Goal: Navigation & Orientation: Understand site structure

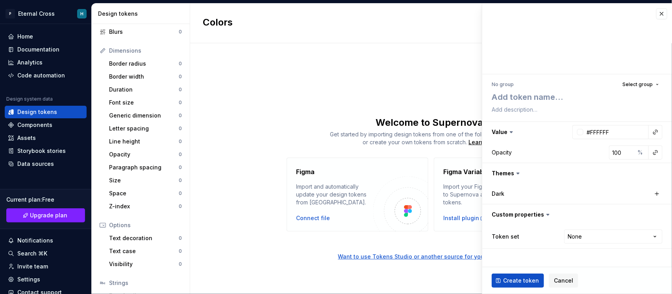
scroll to position [136, 0]
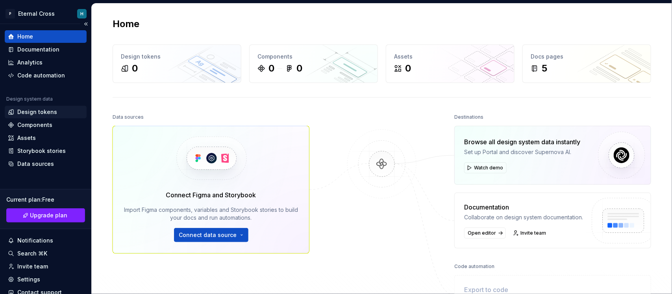
click at [48, 113] on div "Design tokens" at bounding box center [37, 112] width 40 height 8
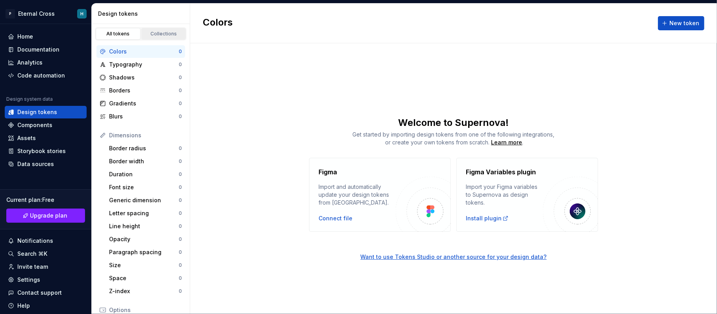
click at [170, 37] on div "Collections" at bounding box center [163, 34] width 39 height 6
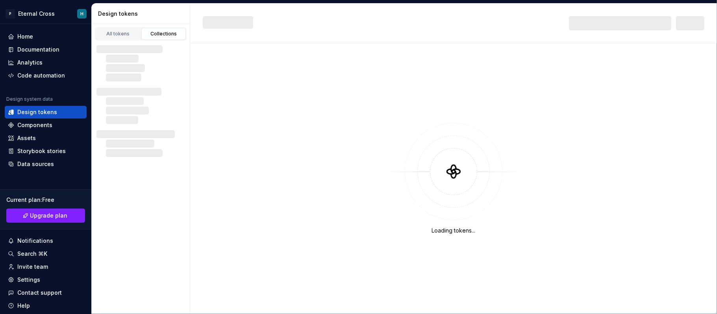
click at [162, 34] on div "Collections" at bounding box center [163, 34] width 39 height 6
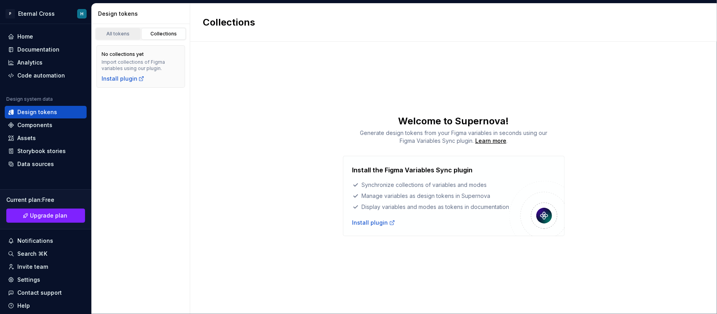
click at [131, 37] on div "All tokens" at bounding box center [117, 34] width 39 height 6
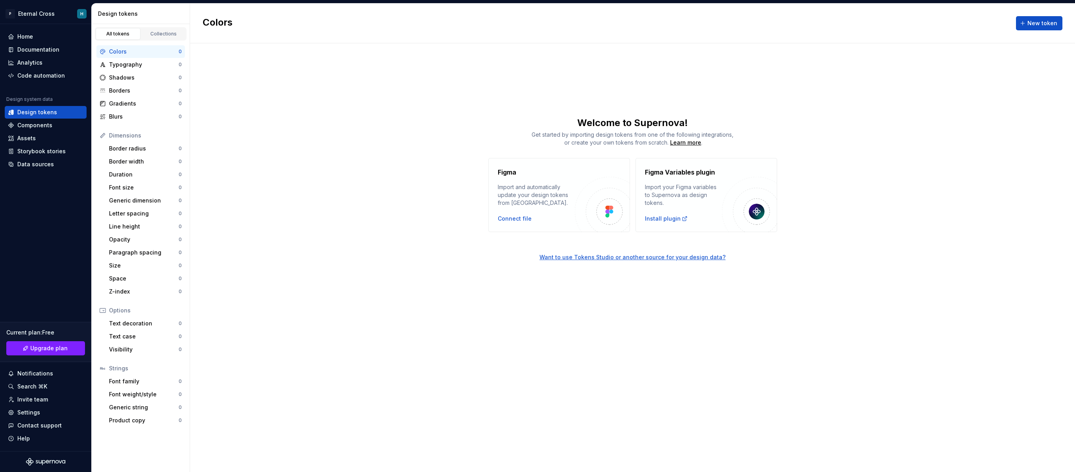
drag, startPoint x: 535, startPoint y: 22, endPoint x: 620, endPoint y: 83, distance: 104.5
click at [620, 83] on div "Colors New token Welcome to Supernova! Get started by importing design tokens f…" at bounding box center [632, 238] width 885 height 468
